Goal: Task Accomplishment & Management: Complete application form

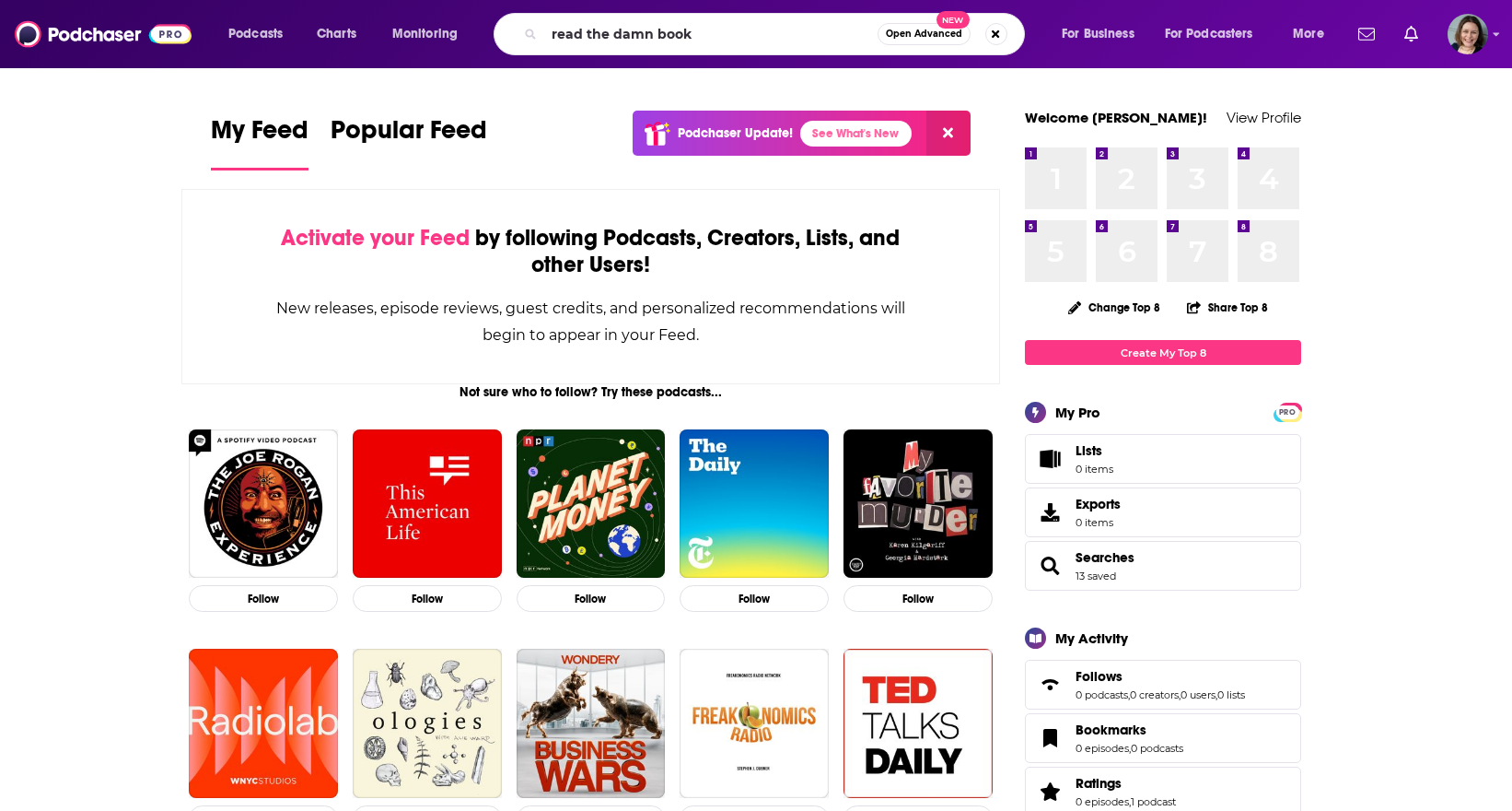
type input "read the damn book"
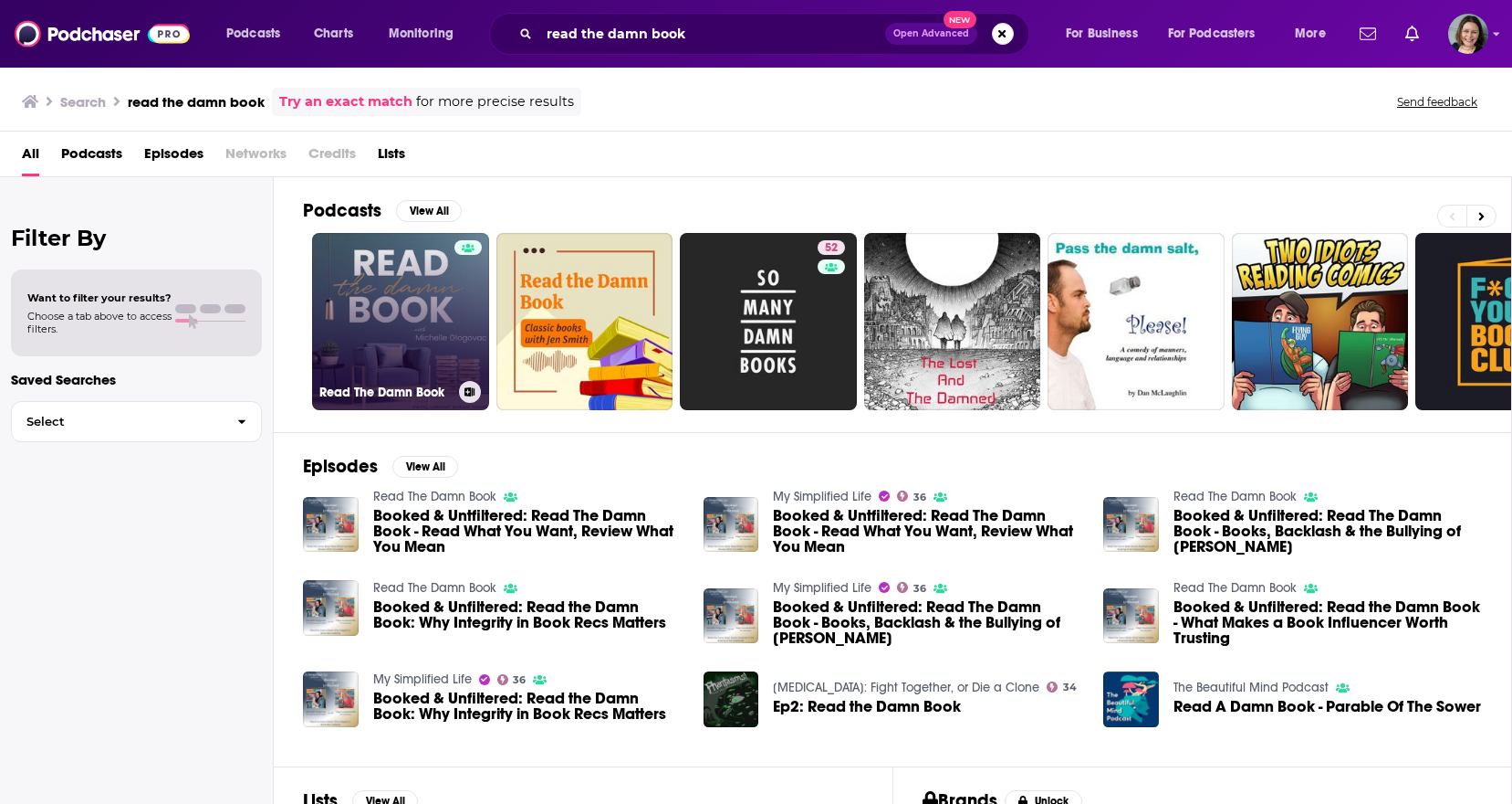
click at [403, 304] on link "Read The Damn Book" at bounding box center [401, 321] width 177 height 177
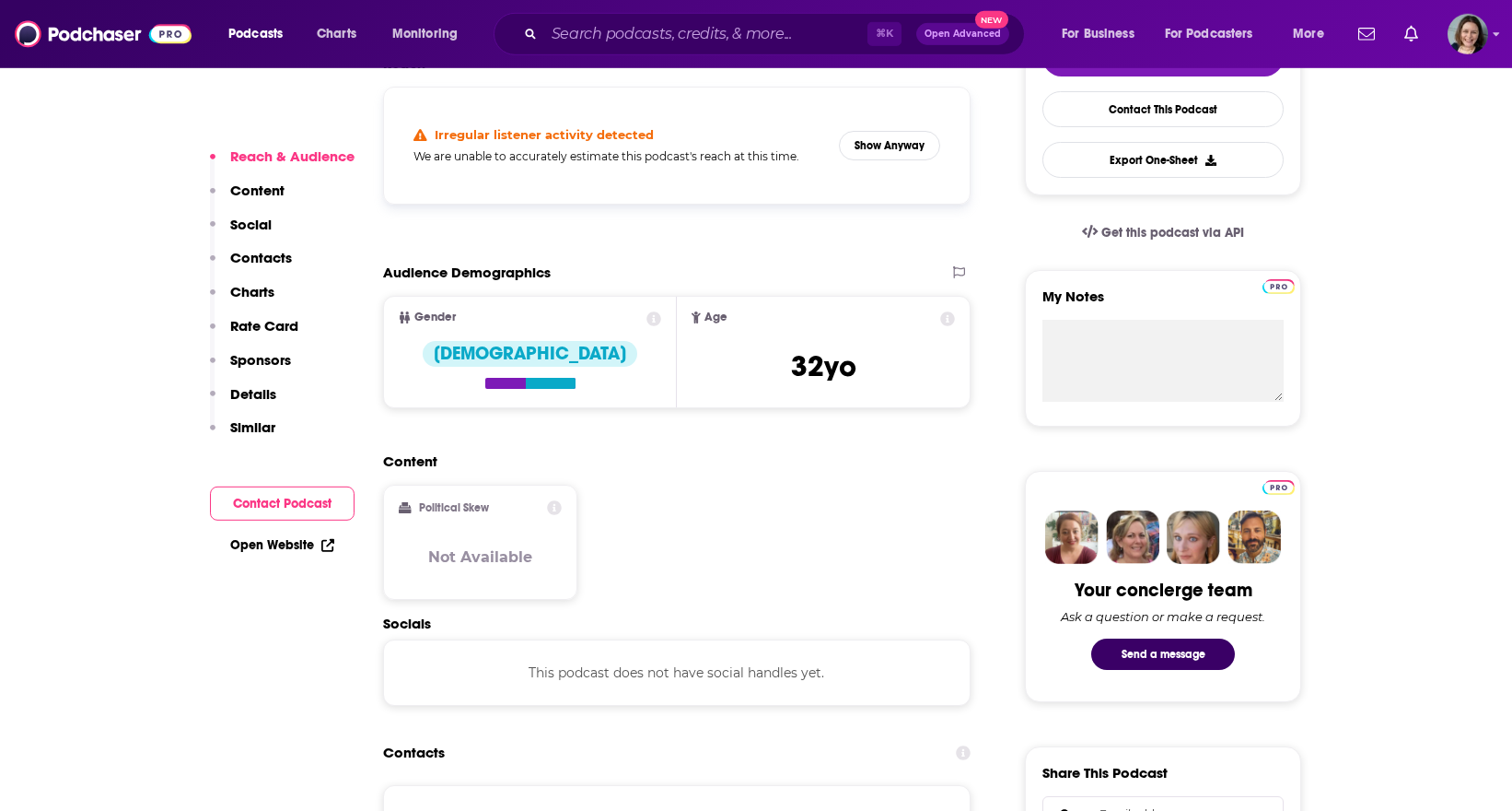
scroll to position [530, 0]
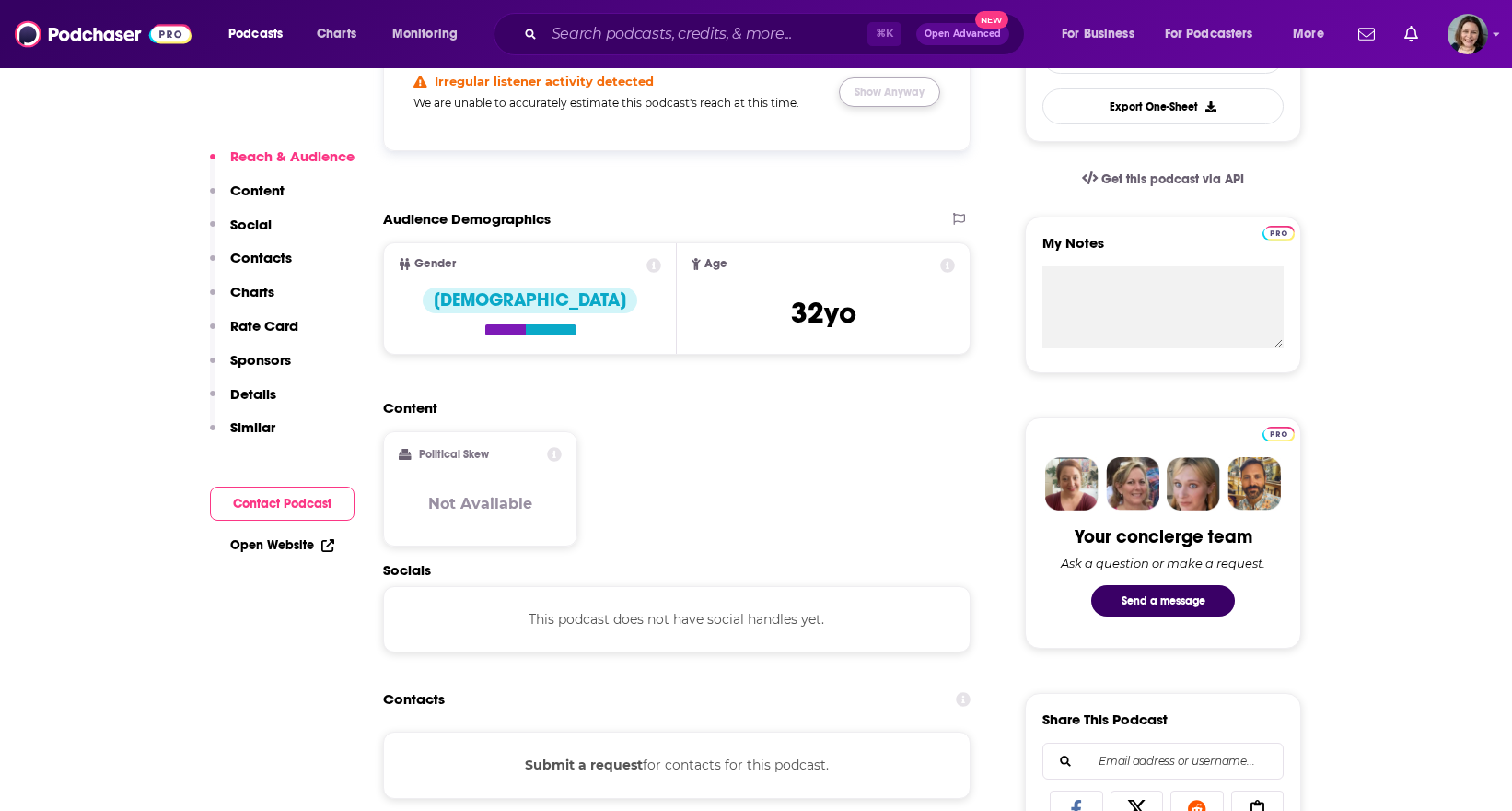
click at [921, 104] on button "Show Anyway" at bounding box center [889, 92] width 101 height 30
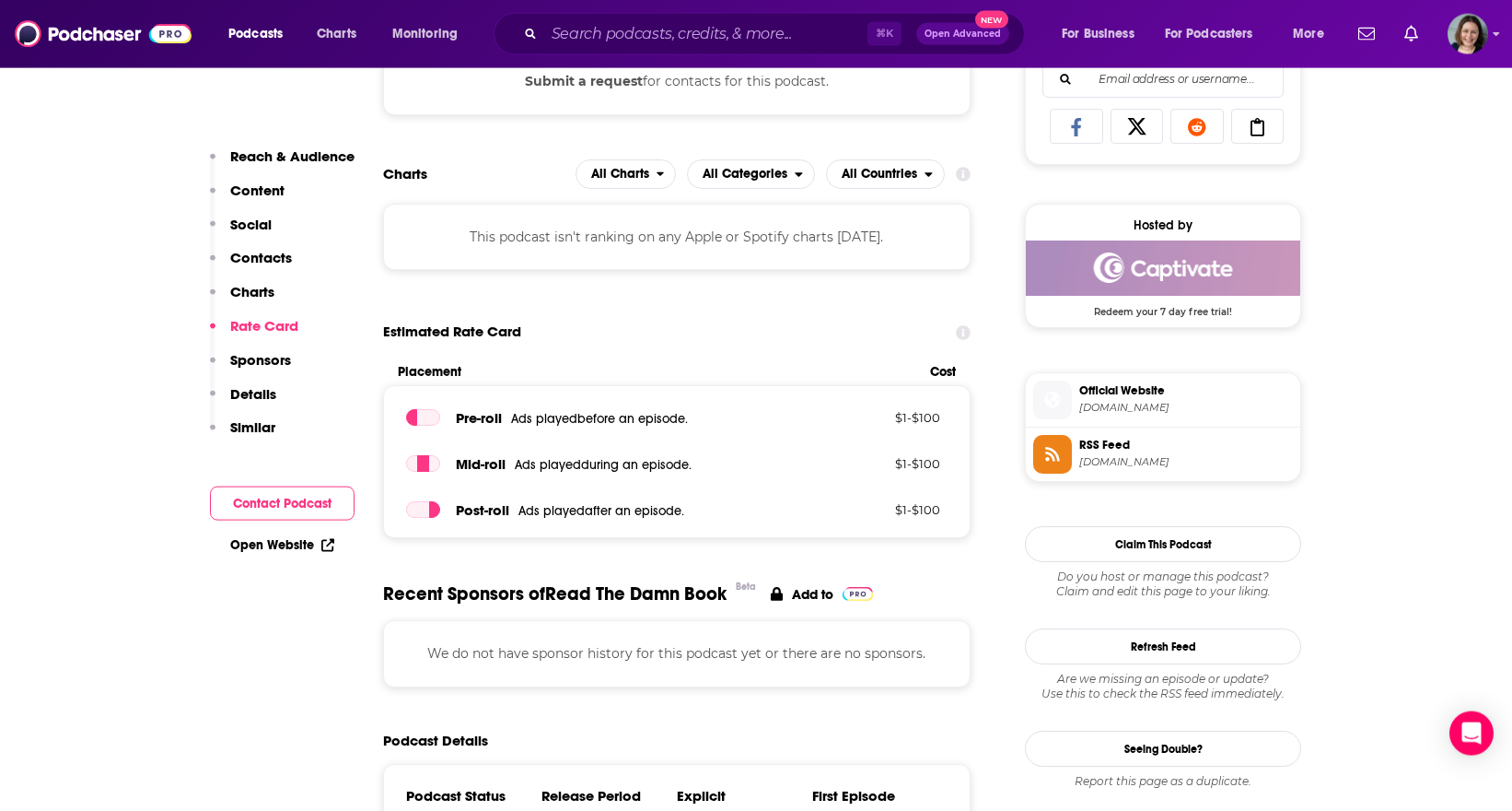
scroll to position [1105, 0]
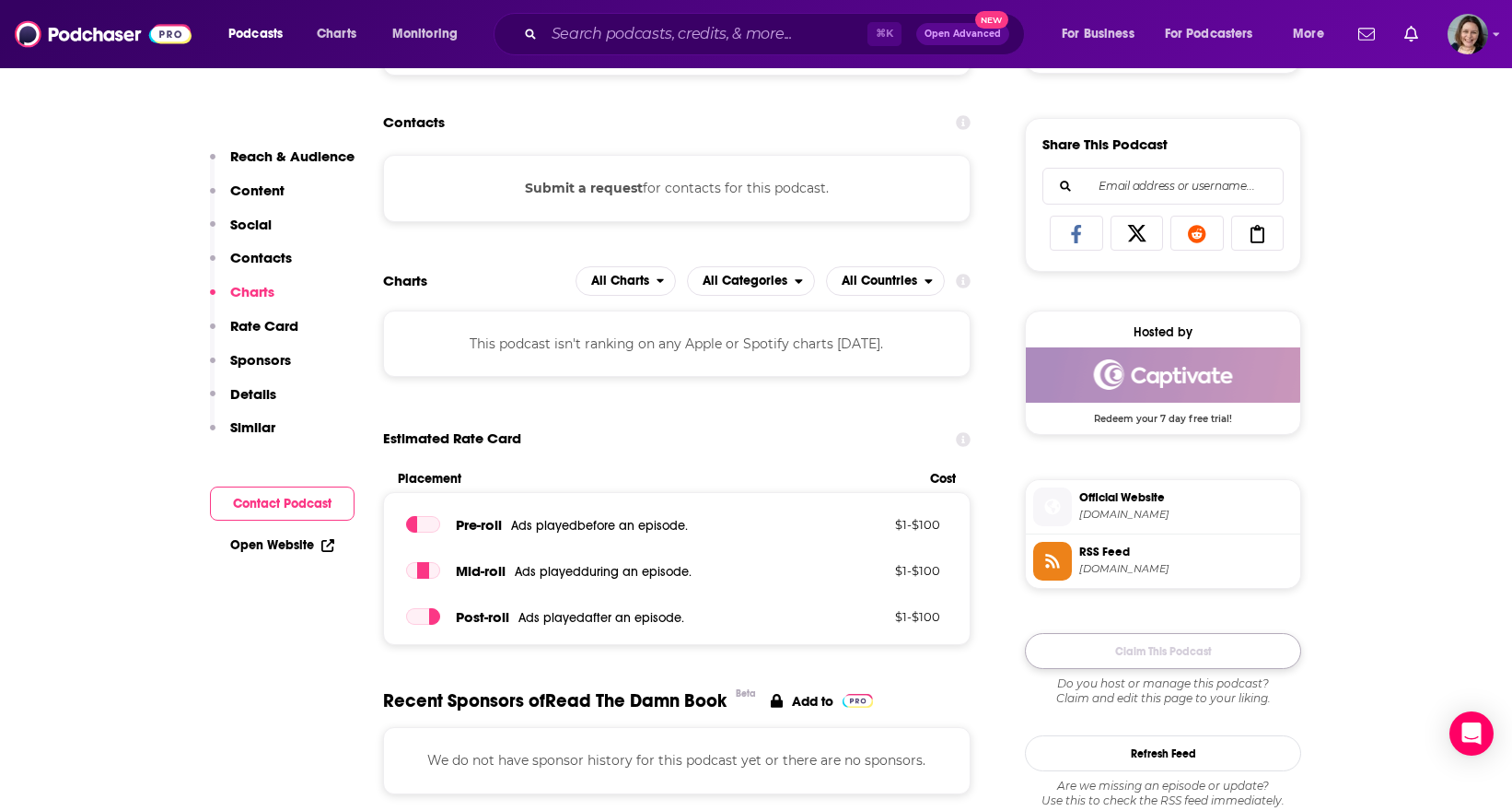
click at [1167, 668] on button "Claim This Podcast" at bounding box center [1163, 650] width 277 height 36
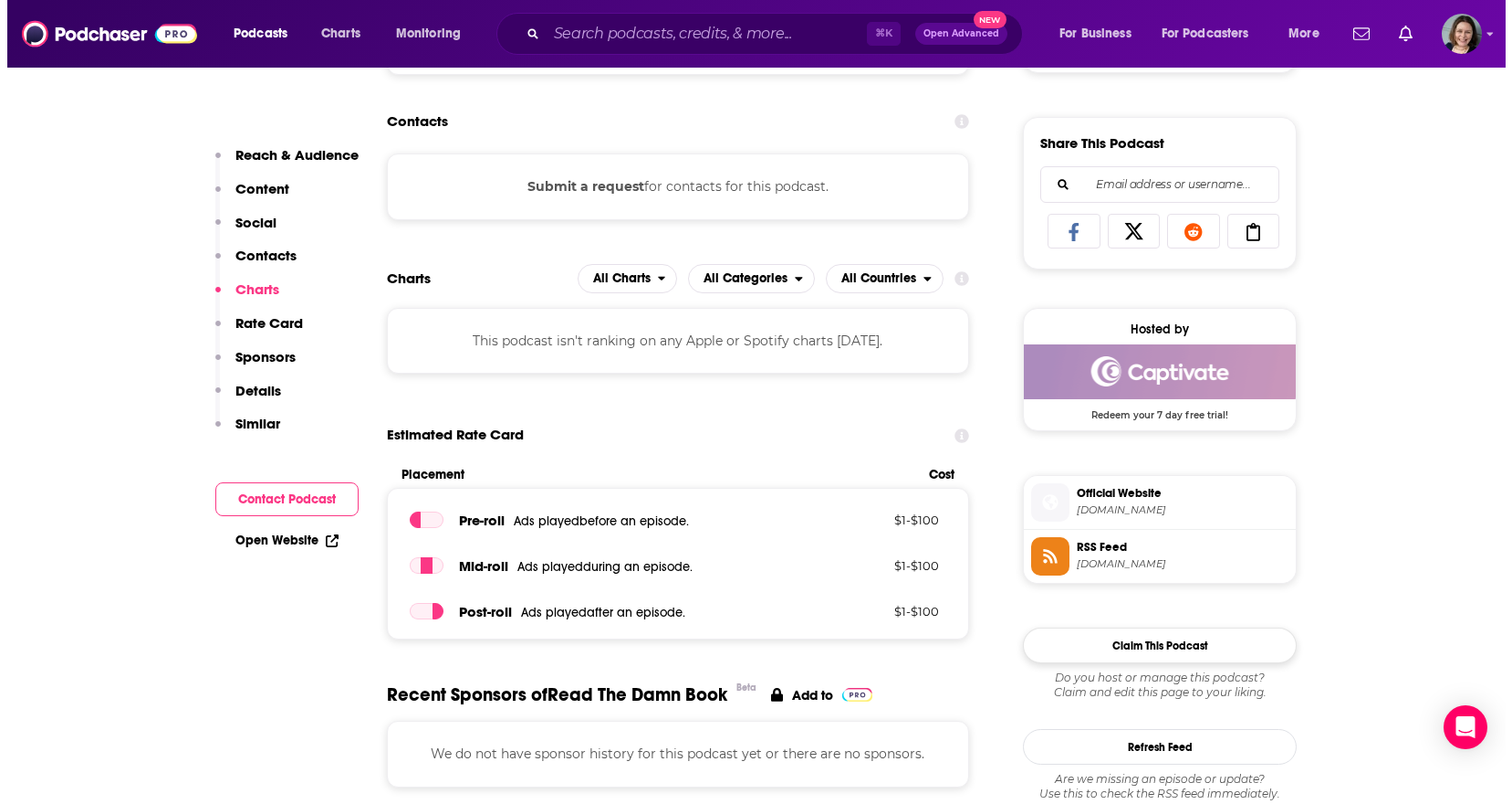
scroll to position [0, 0]
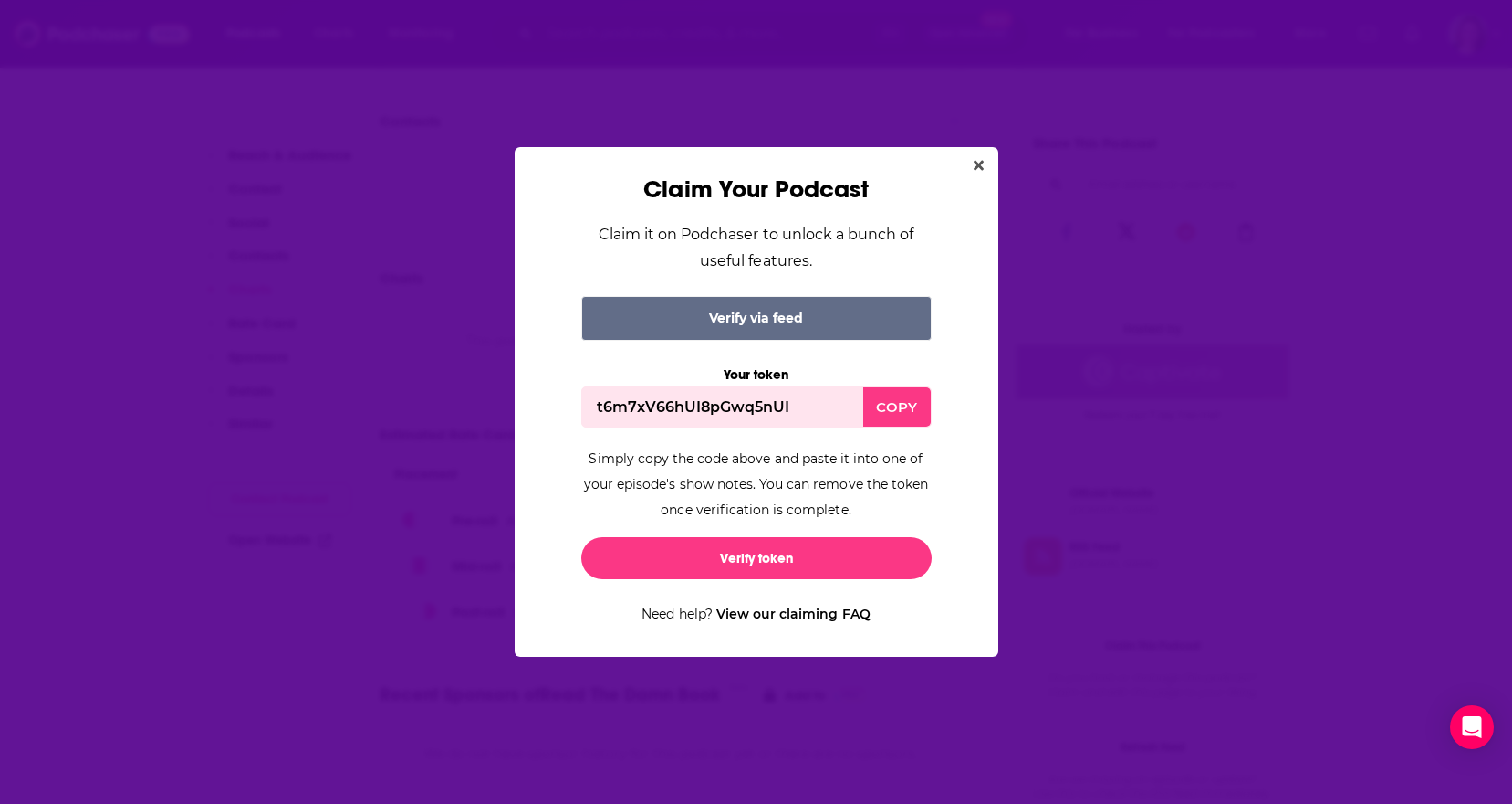
click at [893, 411] on div "COPY" at bounding box center [897, 407] width 67 height 39
click at [803, 577] on button "Verify token" at bounding box center [756, 557] width 351 height 42
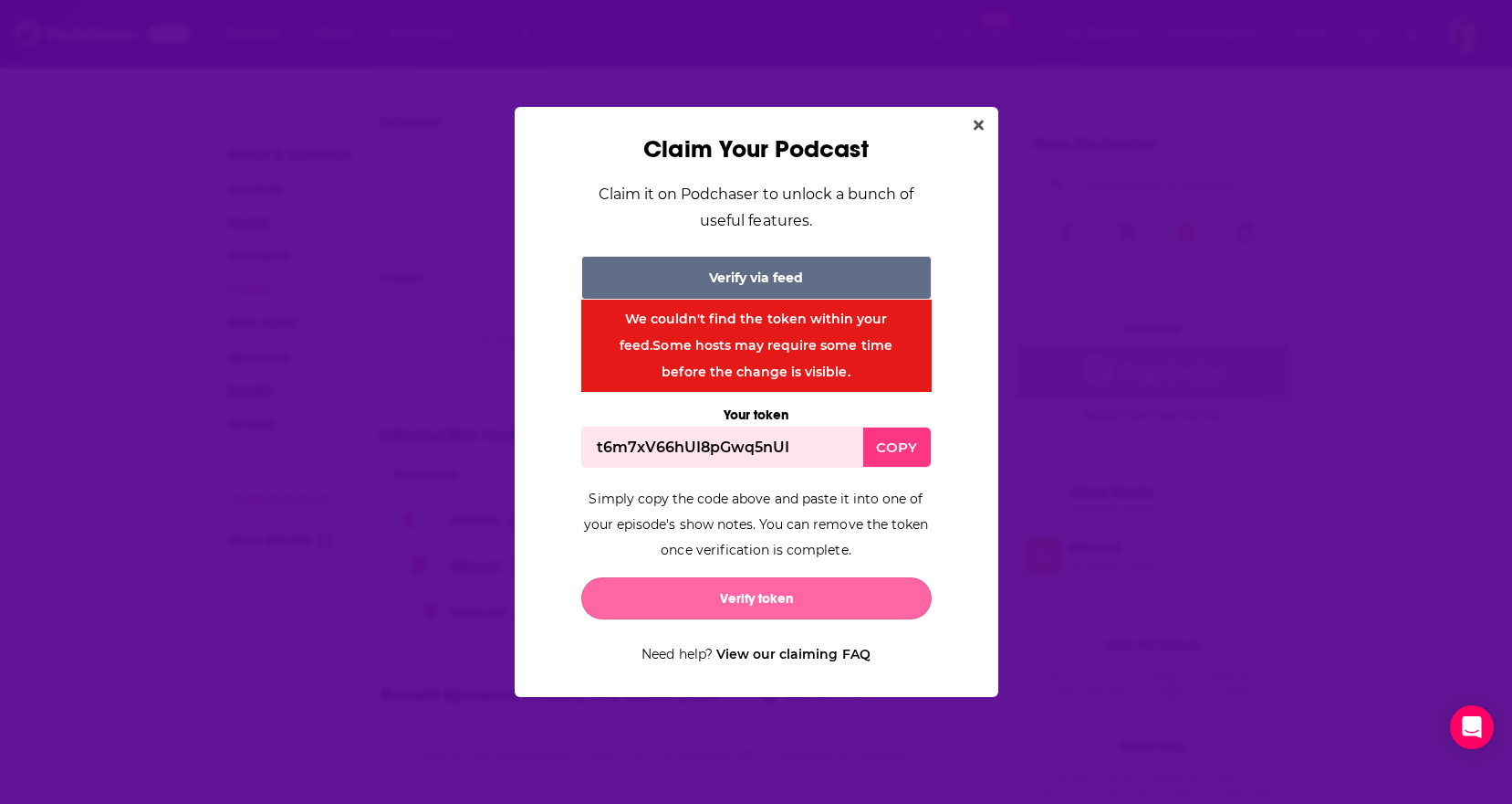
click at [794, 598] on button "Verify token" at bounding box center [756, 598] width 351 height 42
click at [781, 610] on button "Verify token" at bounding box center [756, 598] width 351 height 42
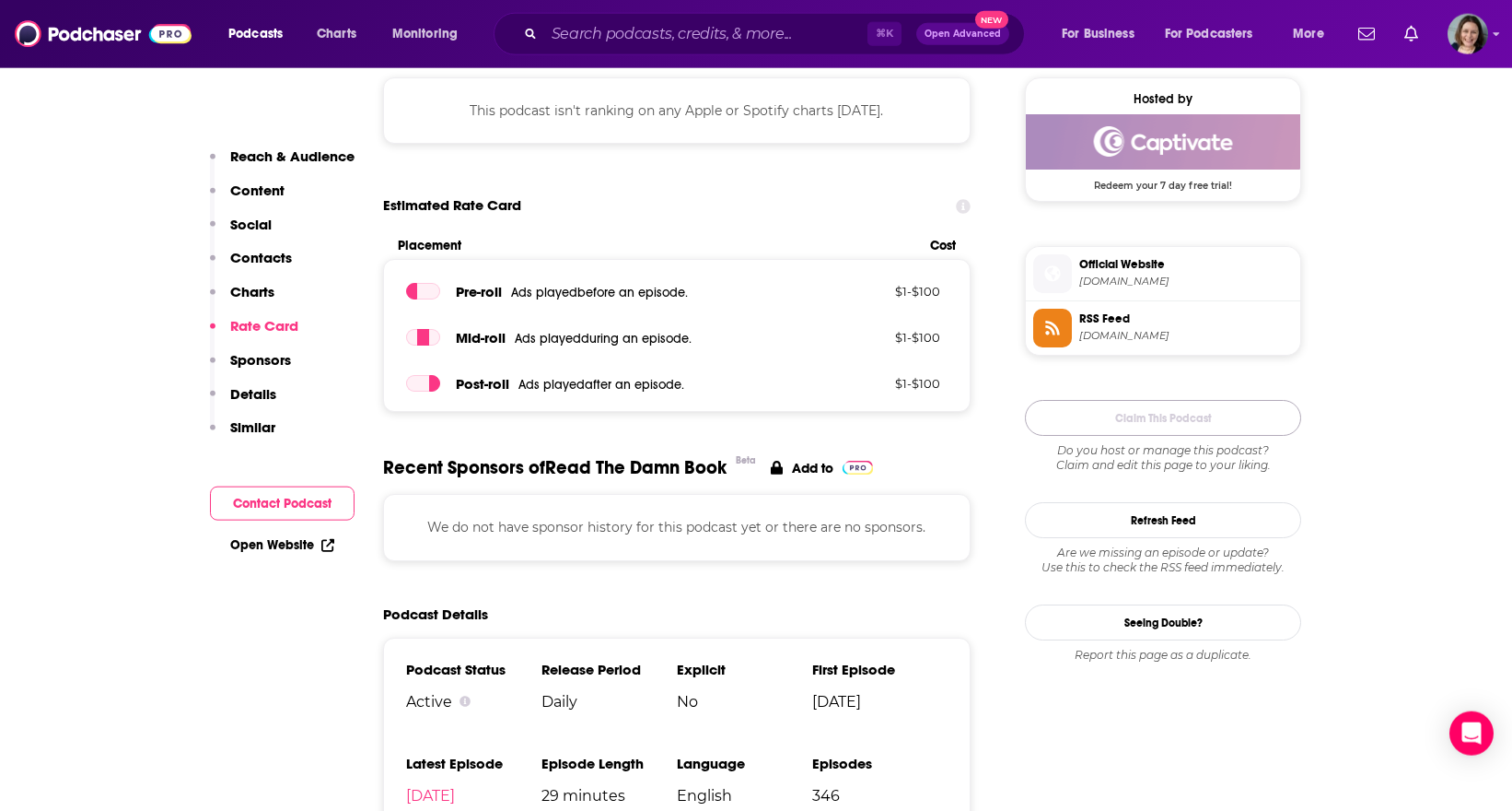
scroll to position [1341, 0]
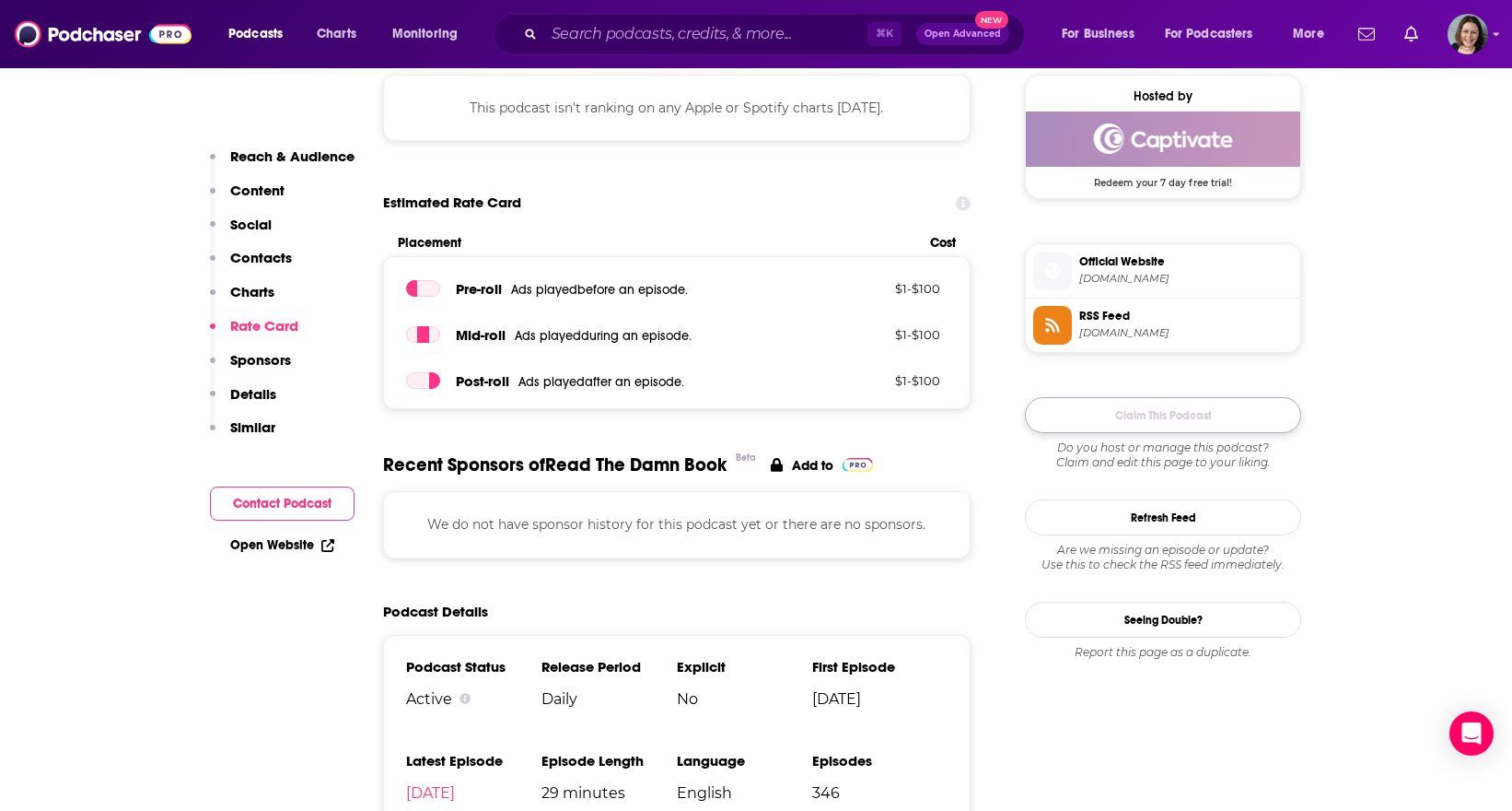
click at [1178, 433] on button "Claim This Podcast" at bounding box center [1163, 414] width 277 height 36
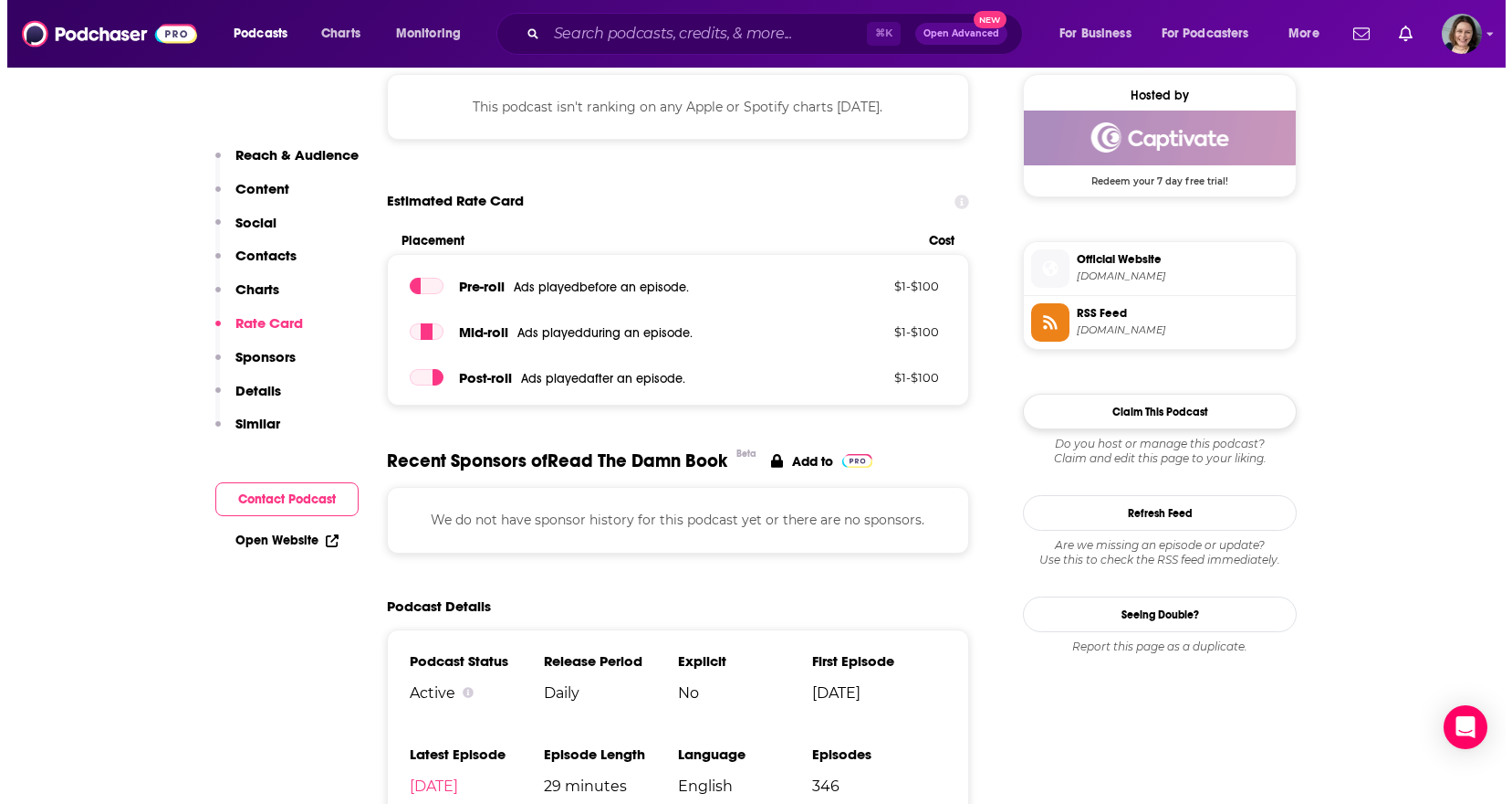
scroll to position [0, 0]
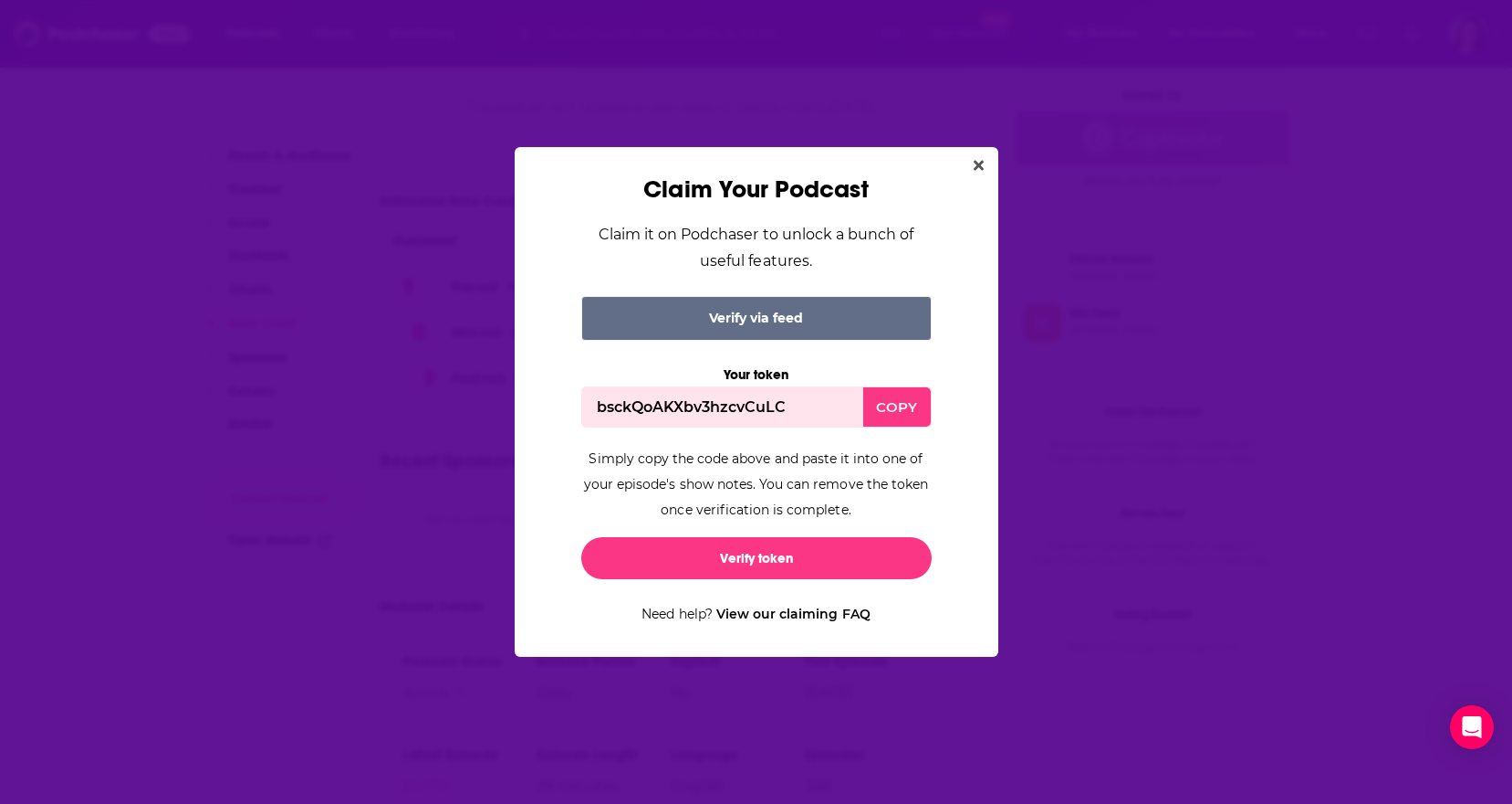
click at [901, 401] on div "COPY" at bounding box center [897, 407] width 67 height 39
click at [776, 553] on button "Verify token" at bounding box center [756, 557] width 351 height 42
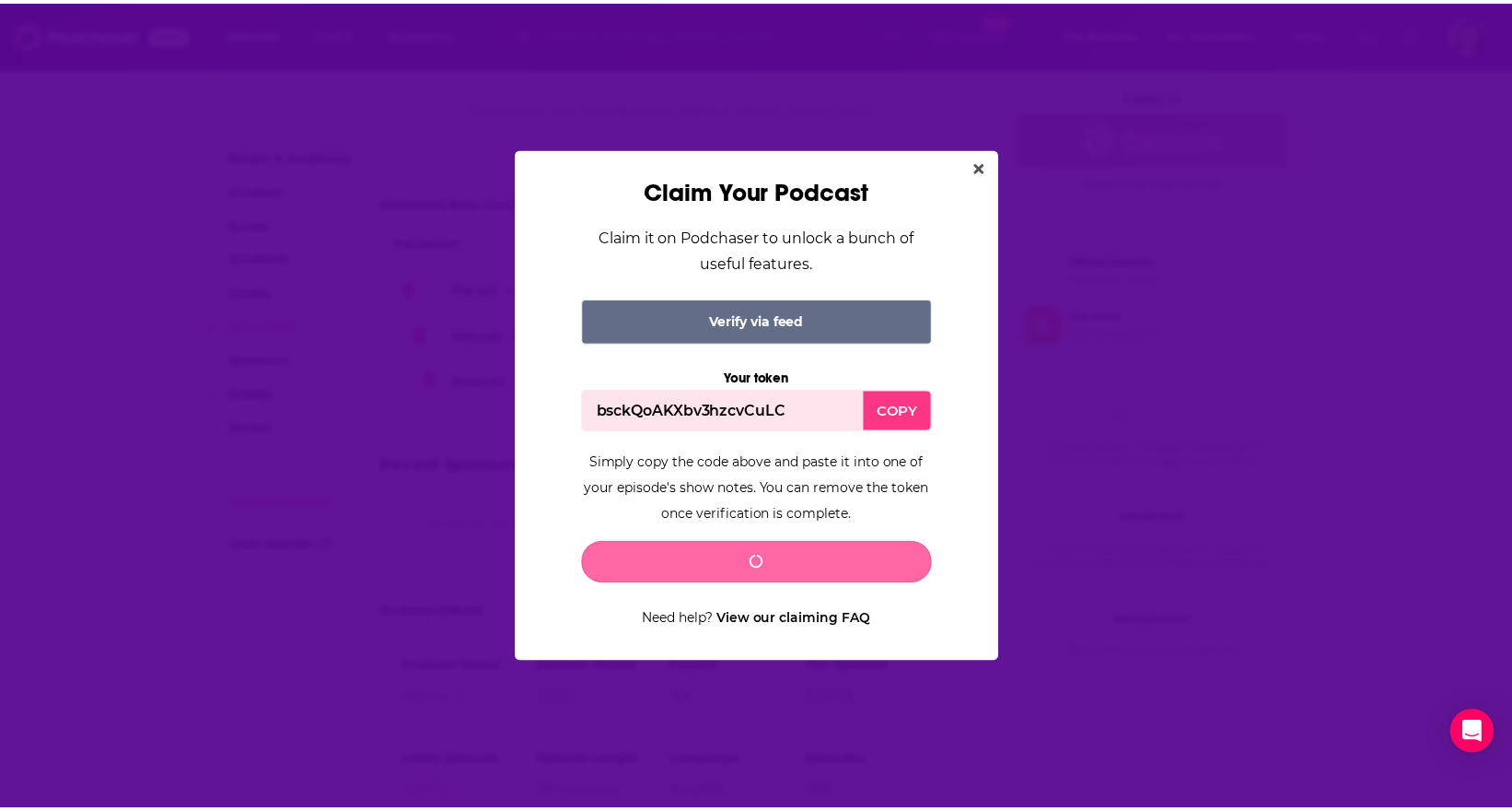
scroll to position [1341, 0]
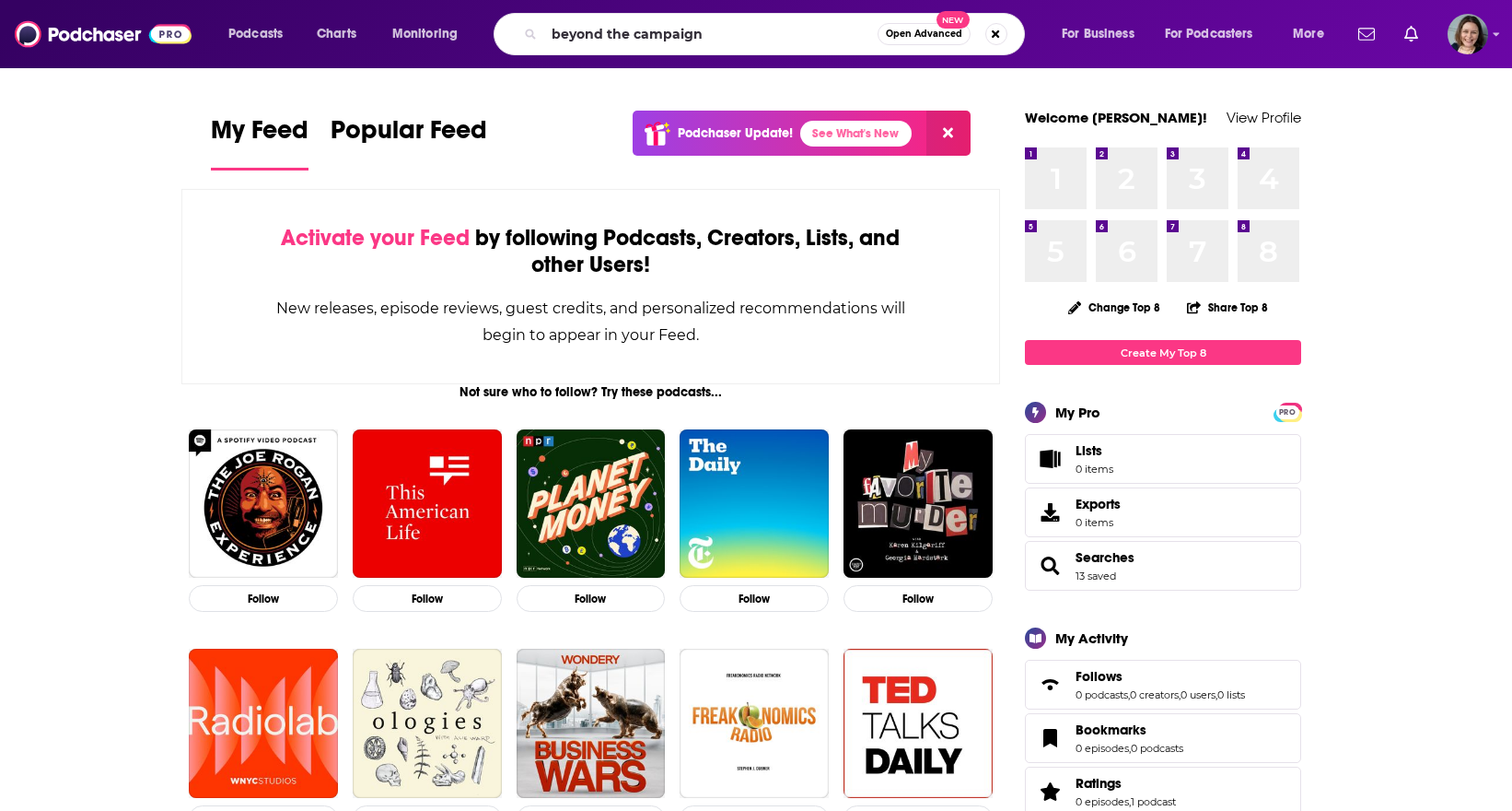
type input "beyond the campaign"
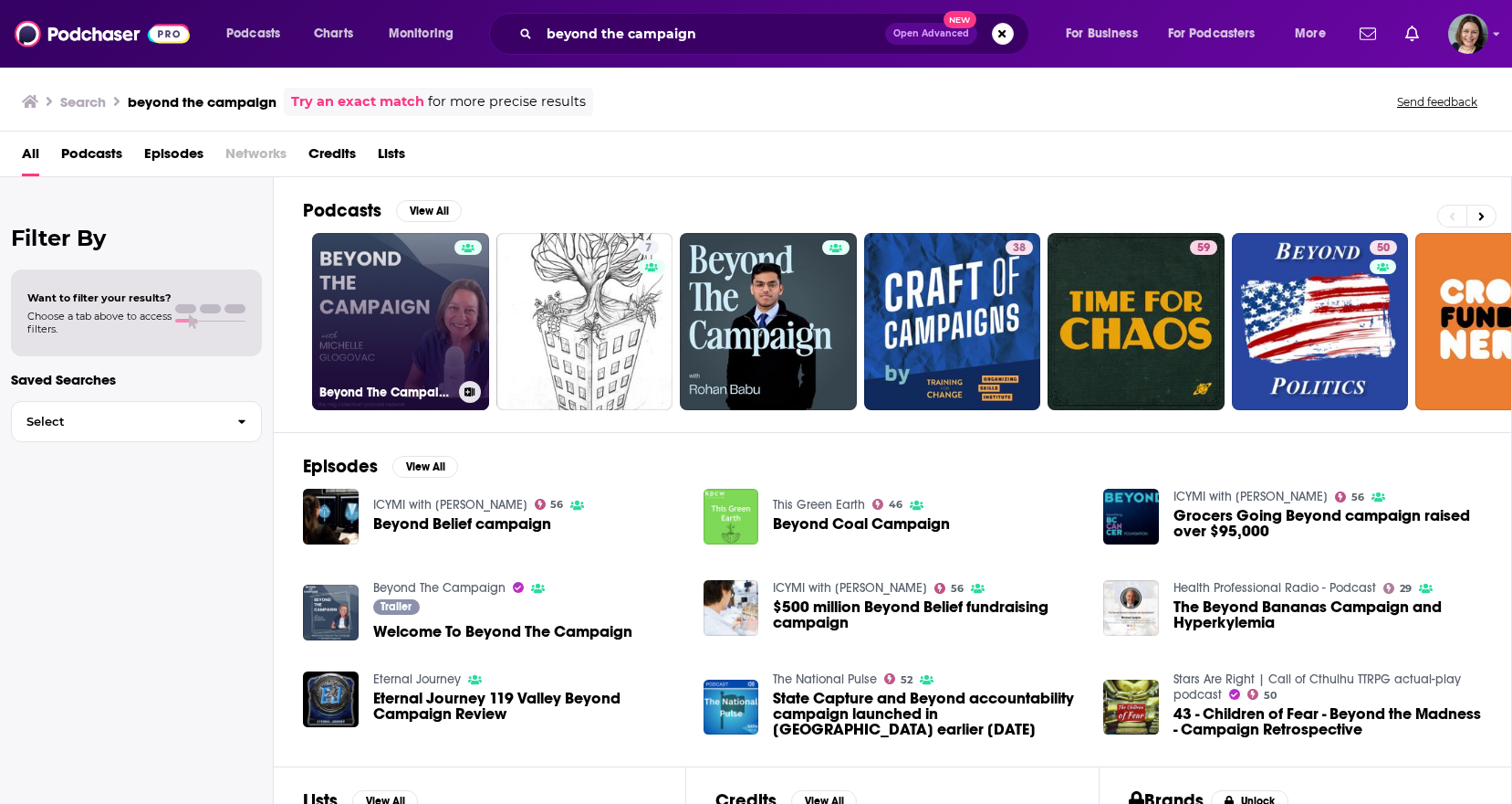
click at [366, 318] on link "Beyond The Campaign" at bounding box center [401, 321] width 177 height 177
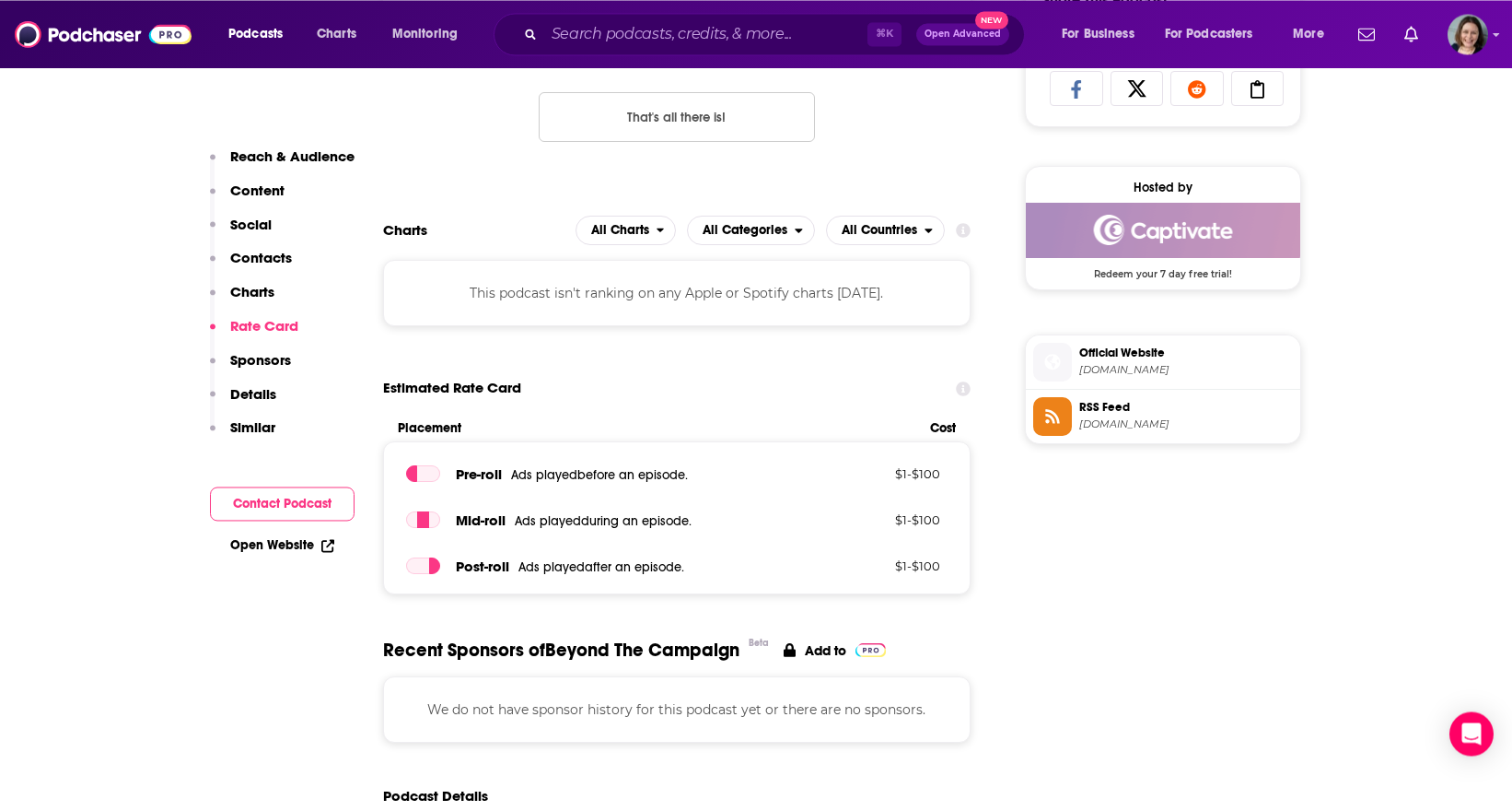
scroll to position [1709, 0]
